Goal: Task Accomplishment & Management: Manage account settings

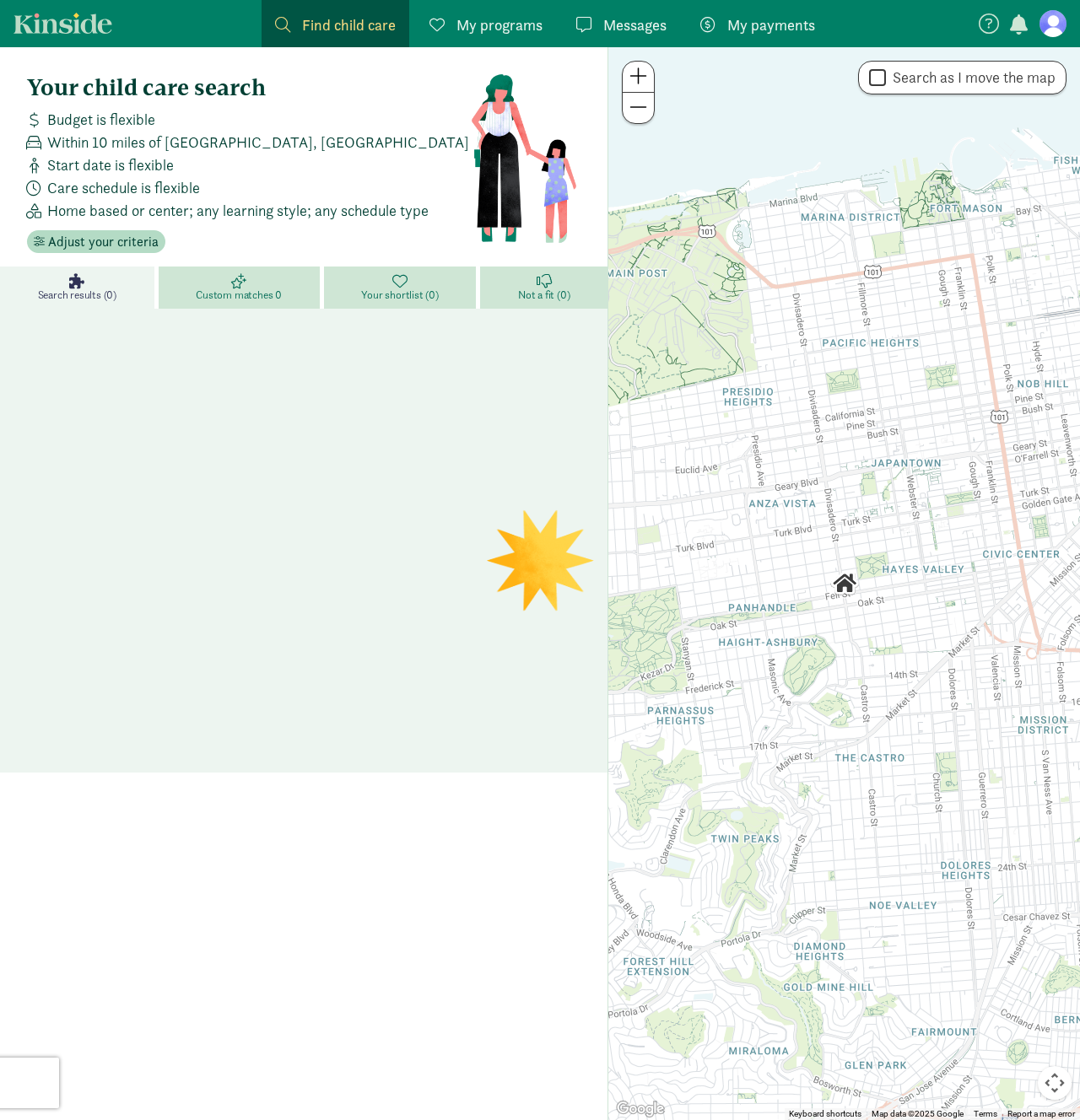
click at [1061, 41] on nav "Find child care Find My programs Programs Messages Messages My payments Pay" at bounding box center [540, 23] width 1080 height 47
click at [1060, 31] on figure at bounding box center [1053, 24] width 27 height 27
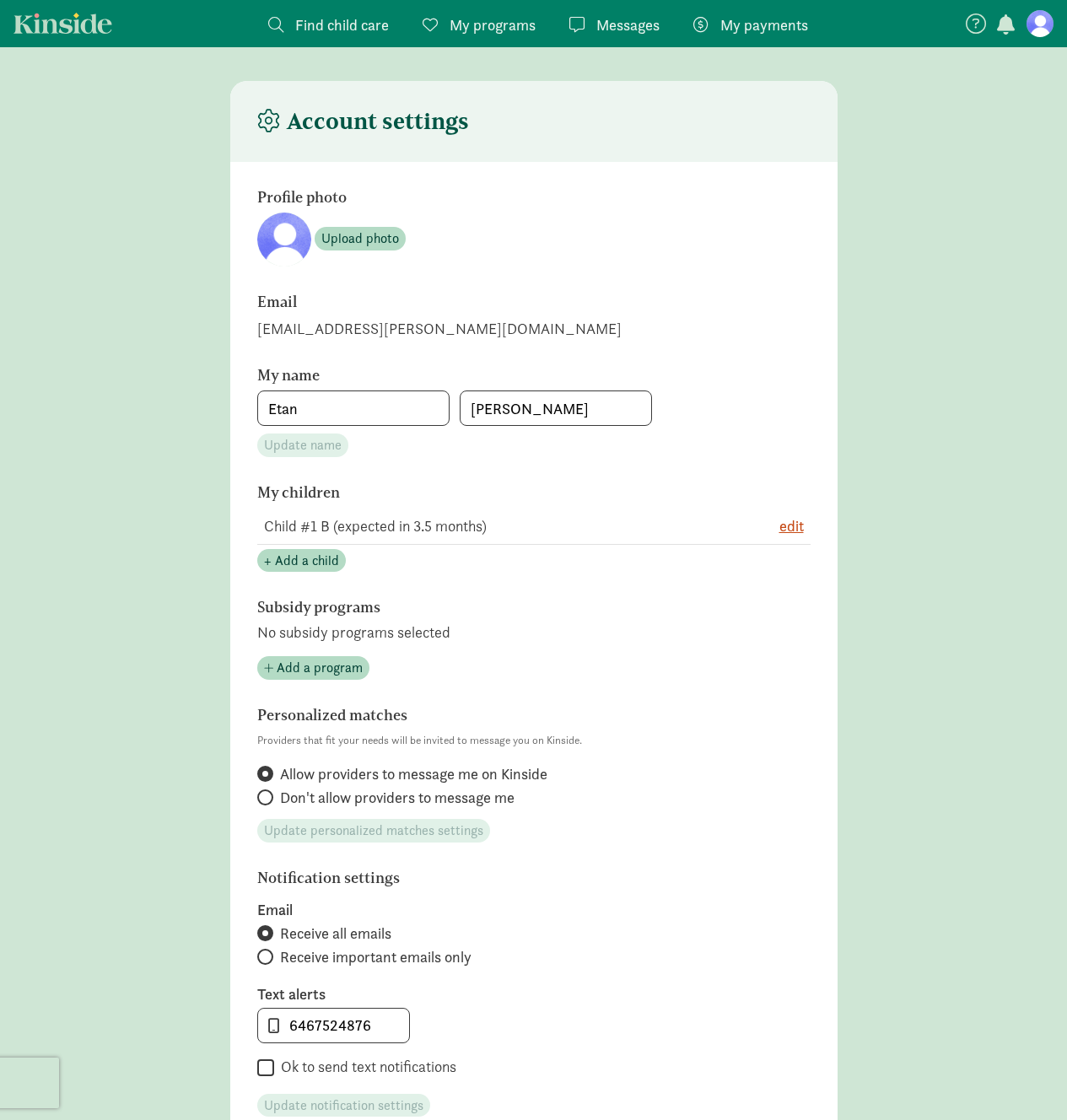
click at [988, 189] on main "Account settings Profile photo Upload photo Email [EMAIL_ADDRESS][PERSON_NAME][…" at bounding box center [533, 761] width 1067 height 1362
click at [943, 375] on main "Account settings Profile photo Upload photo Email [EMAIL_ADDRESS][PERSON_NAME][…" at bounding box center [533, 761] width 1067 height 1362
